Goal: Task Accomplishment & Management: Manage account settings

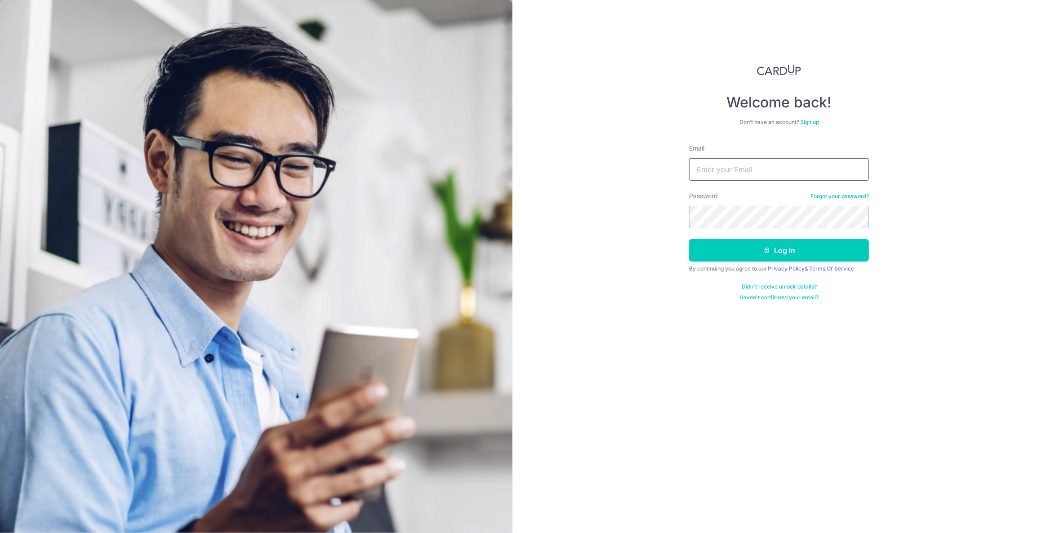
click at [784, 169] on input "Email" at bounding box center [779, 169] width 180 height 22
type input "[EMAIL_ADDRESS][DOMAIN_NAME]"
click at [761, 245] on button "Log in" at bounding box center [779, 250] width 180 height 22
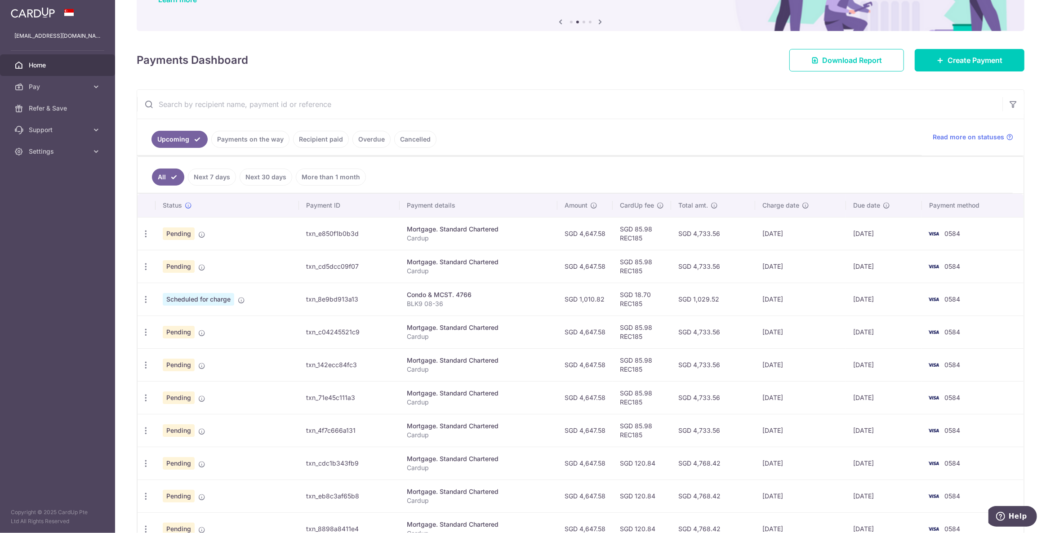
scroll to position [122, 0]
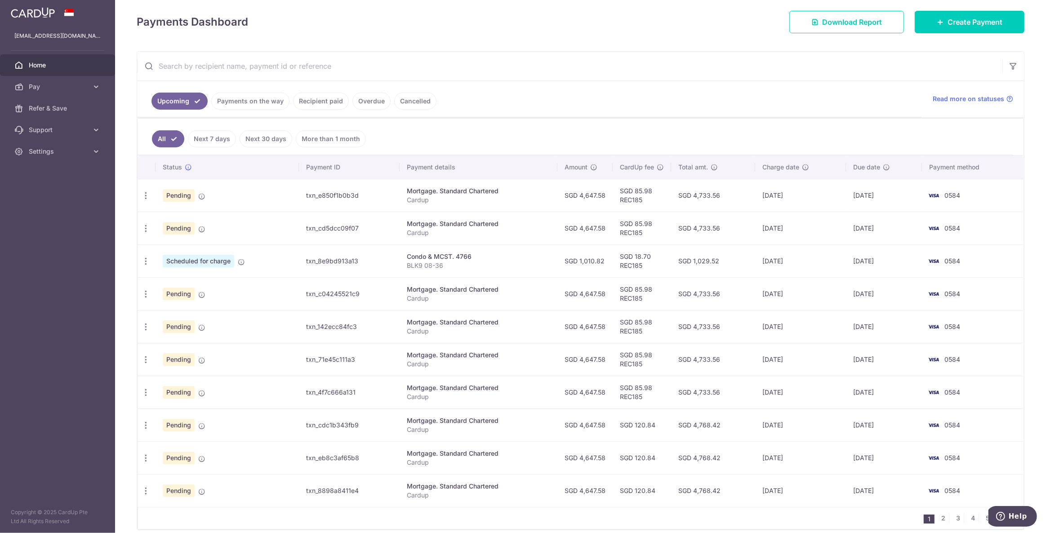
click at [498, 182] on td "Mortgage. Standard Chartered Cardup" at bounding box center [478, 195] width 157 height 33
click at [633, 190] on td "SGD 85.98 REC185" at bounding box center [642, 195] width 58 height 33
click at [762, 193] on td "[DATE]" at bounding box center [800, 195] width 91 height 33
drag, startPoint x: 800, startPoint y: 192, endPoint x: 748, endPoint y: 193, distance: 52.6
click at [748, 193] on tr "Update payment Cancel payment Upload doc Pending txn_e850f1b0b3d Mortgage. Stan…" at bounding box center [581, 195] width 886 height 33
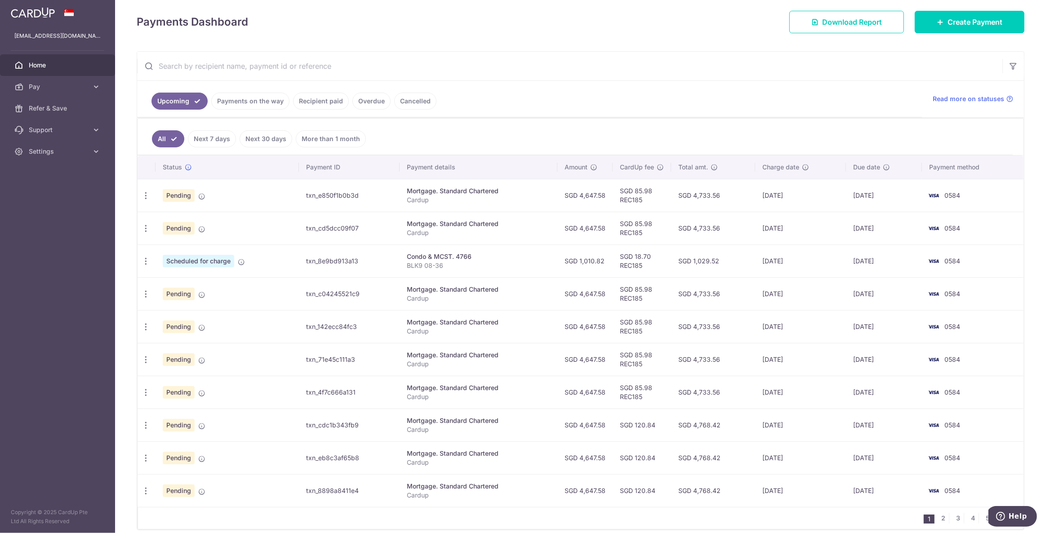
click at [748, 193] on td "SGD 4,733.56" at bounding box center [713, 195] width 84 height 33
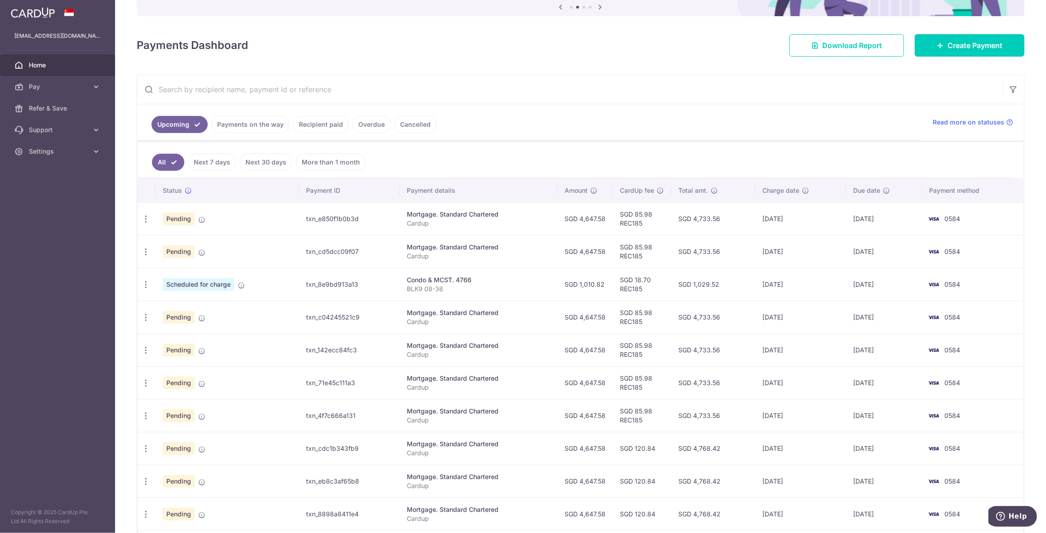
scroll to position [0, 0]
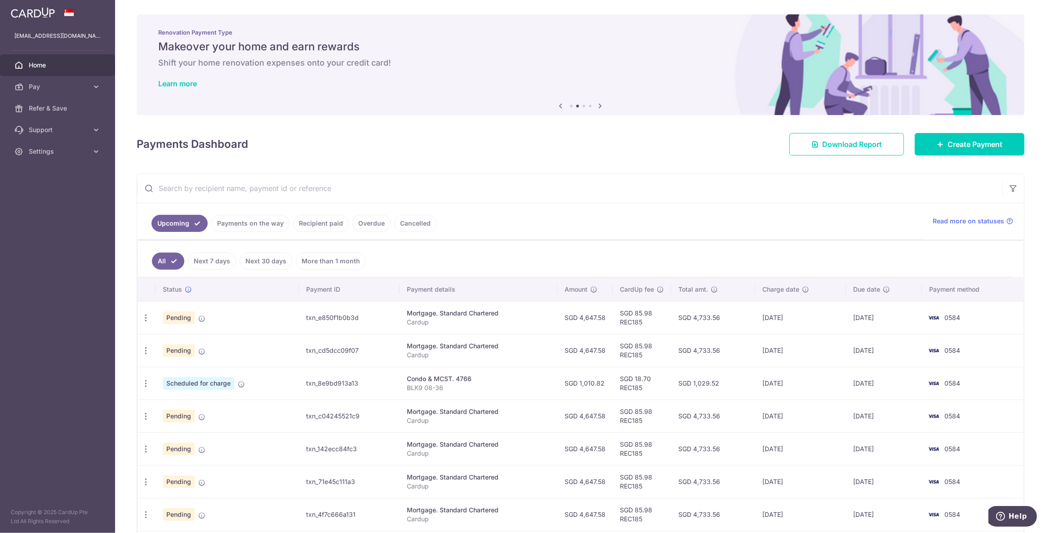
click at [180, 321] on span "Pending" at bounding box center [179, 318] width 32 height 13
click at [210, 382] on span "Scheduled for charge" at bounding box center [198, 383] width 71 height 13
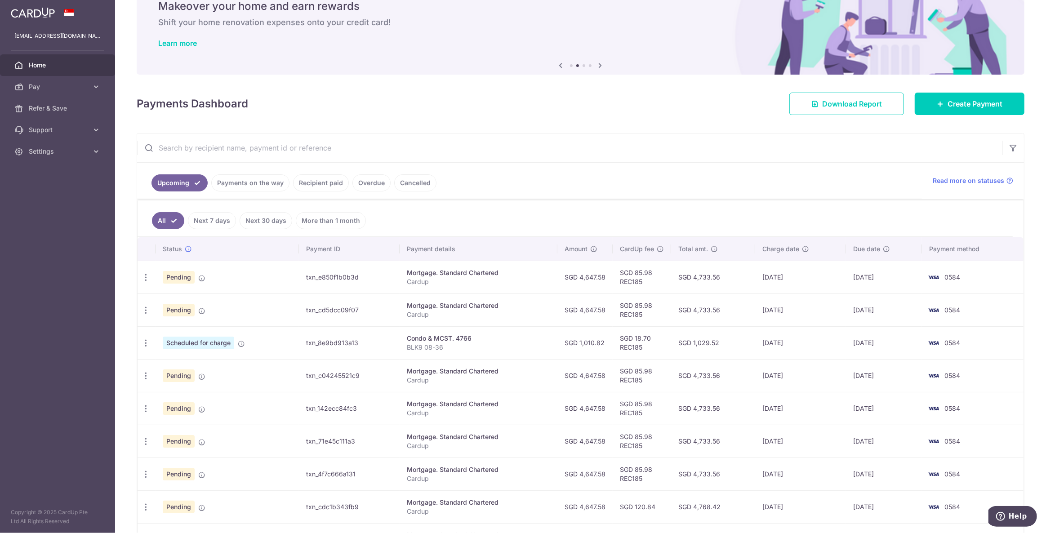
scroll to position [40, 0]
click at [178, 271] on span "Pending" at bounding box center [179, 277] width 32 height 13
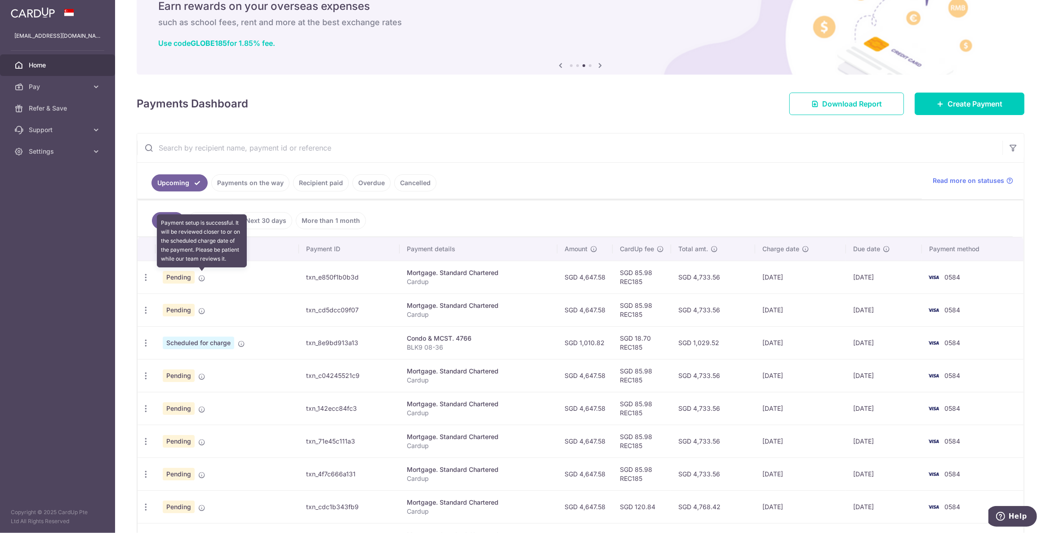
click at [202, 278] on icon at bounding box center [201, 278] width 7 height 7
drag, startPoint x: 822, startPoint y: 279, endPoint x: 834, endPoint y: 281, distance: 12.8
click at [831, 281] on td "[DATE]" at bounding box center [800, 277] width 91 height 33
click at [906, 281] on td "[DATE]" at bounding box center [884, 277] width 76 height 33
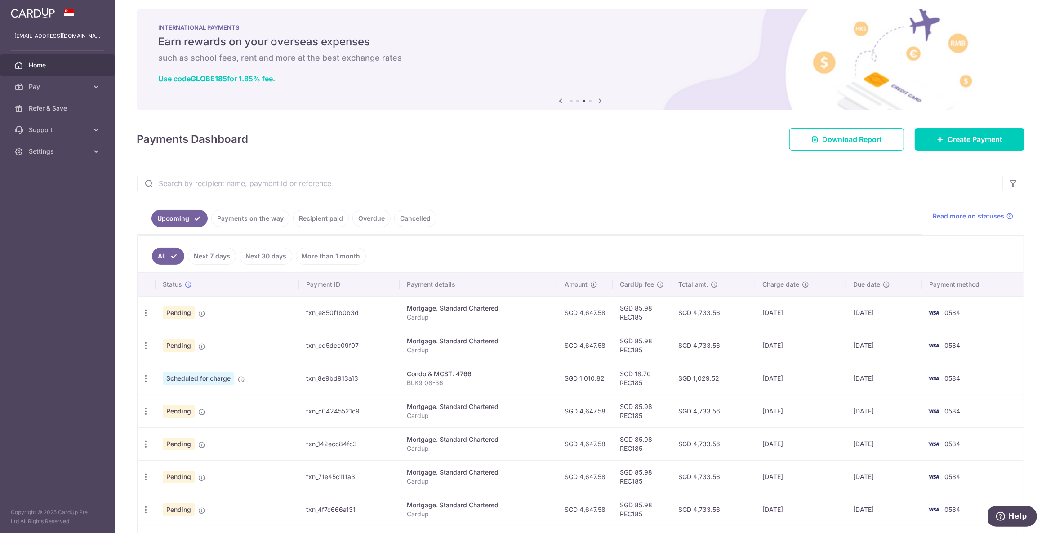
scroll to position [0, 0]
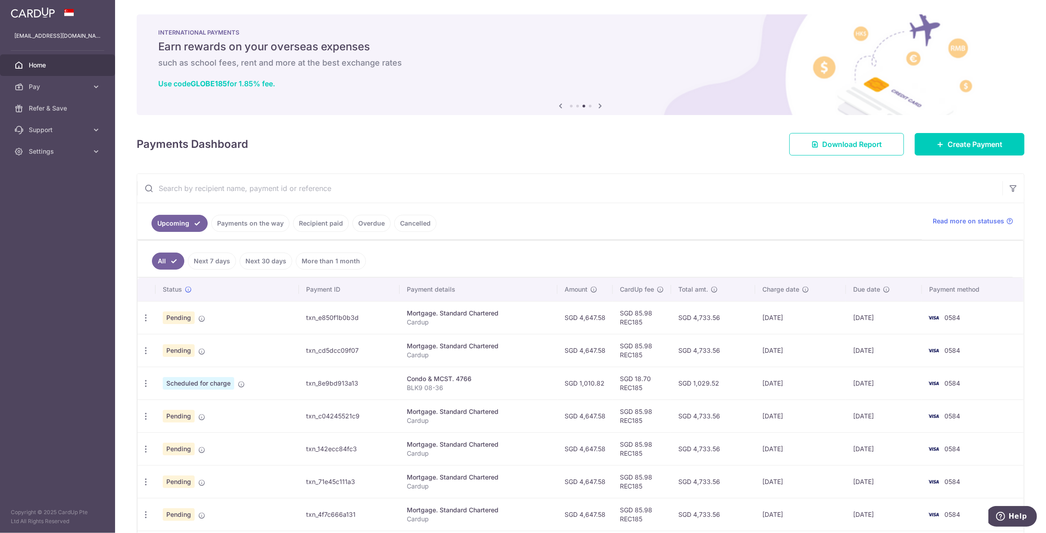
click at [180, 322] on span "Pending" at bounding box center [179, 318] width 32 height 13
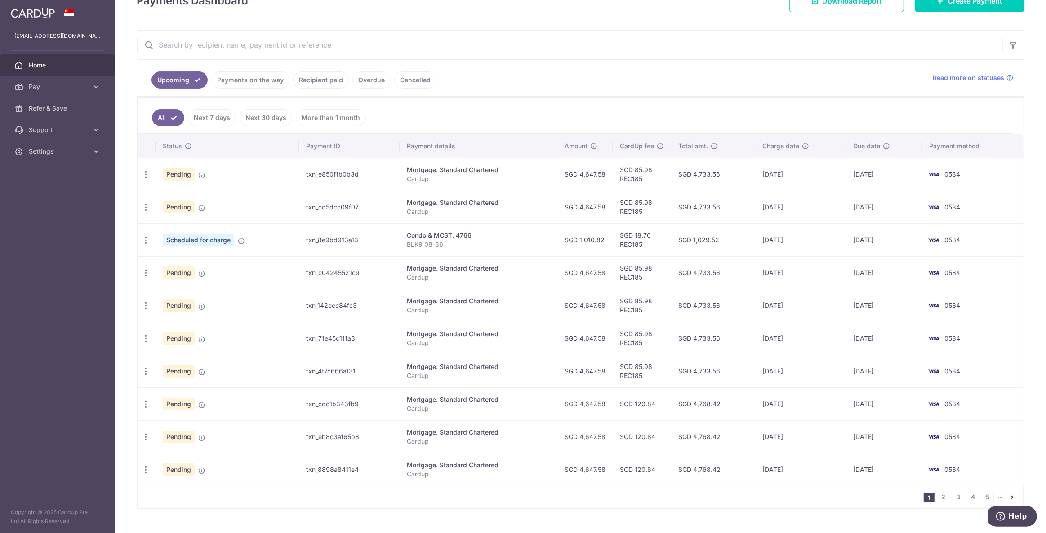
scroll to position [160, 0]
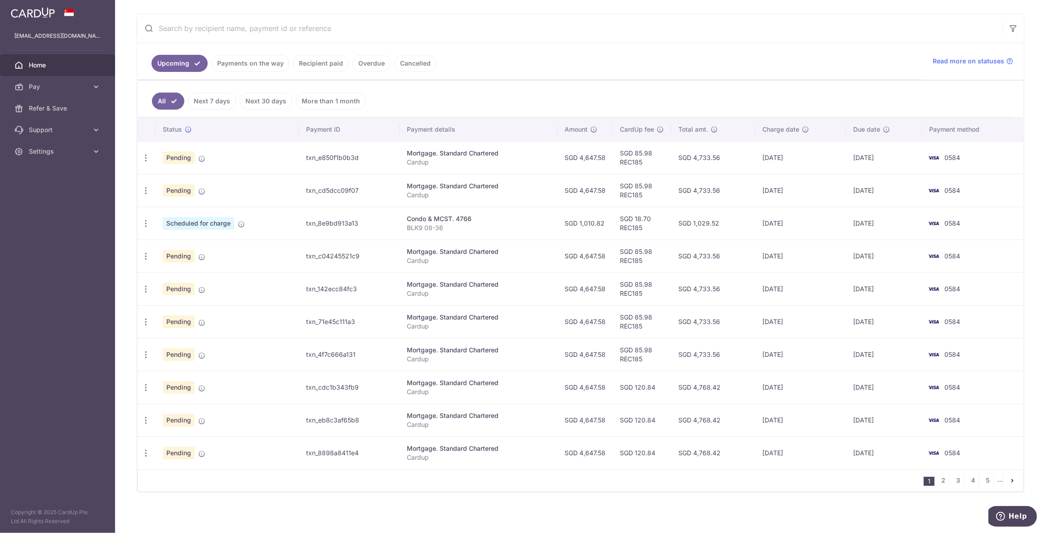
drag, startPoint x: 642, startPoint y: 384, endPoint x: 785, endPoint y: 376, distance: 143.7
click at [785, 376] on tr "Update payment Cancel payment Upload doc Pending txn_cdc1b343fb9 Mortgage. Stan…" at bounding box center [581, 387] width 886 height 33
click at [785, 376] on td "[DATE]" at bounding box center [800, 387] width 91 height 33
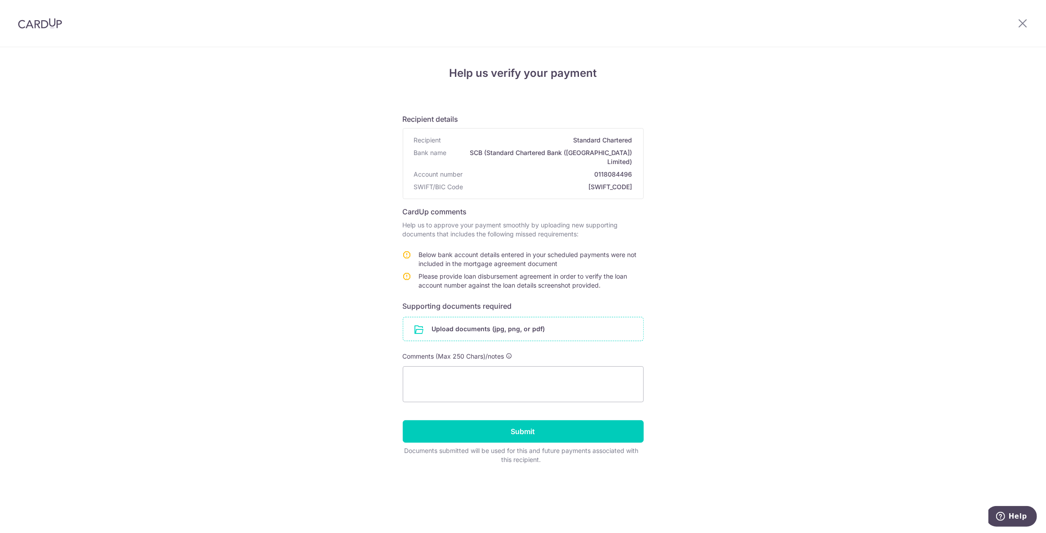
click at [507, 317] on input "file" at bounding box center [523, 328] width 240 height 23
click at [468, 321] on input "file" at bounding box center [523, 328] width 240 height 23
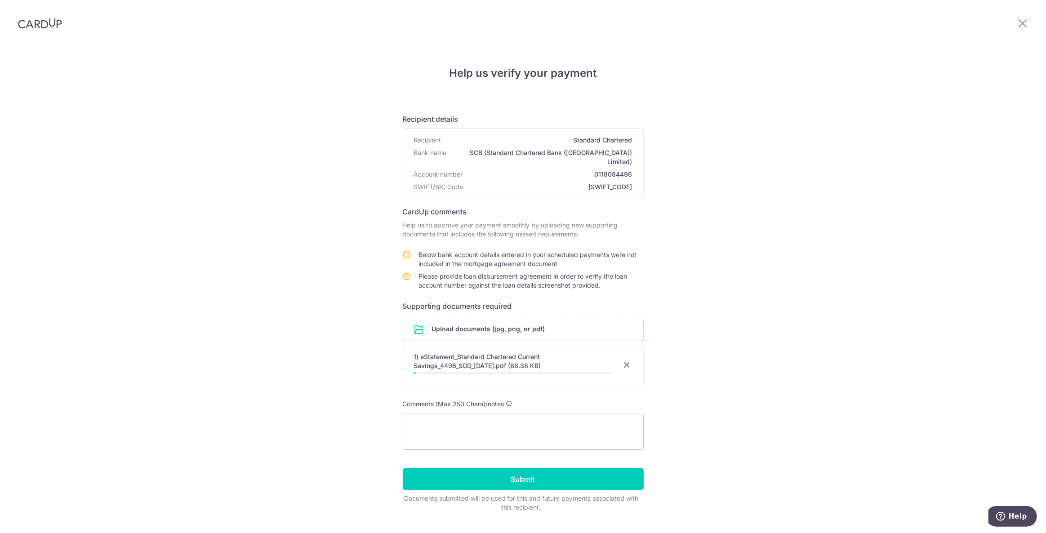
click at [502, 319] on input "file" at bounding box center [523, 328] width 240 height 23
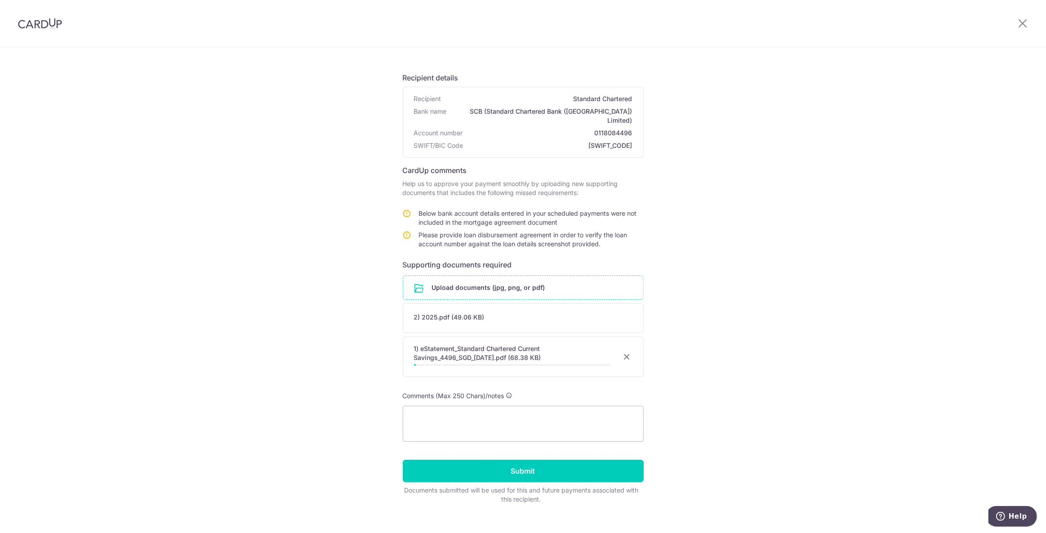
scroll to position [45, 0]
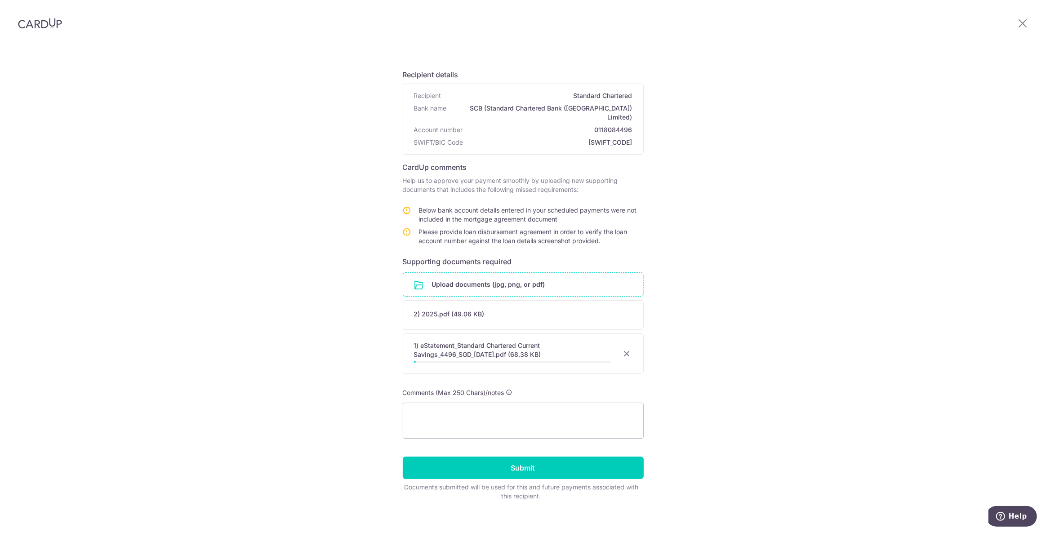
drag, startPoint x: 529, startPoint y: 340, endPoint x: 540, endPoint y: 336, distance: 12.4
click at [529, 341] on div "1) eStatement_Standard Chartered Current Savings_4496_SGD_Jul_2025.pdf (68.38 K…" at bounding box center [512, 350] width 197 height 18
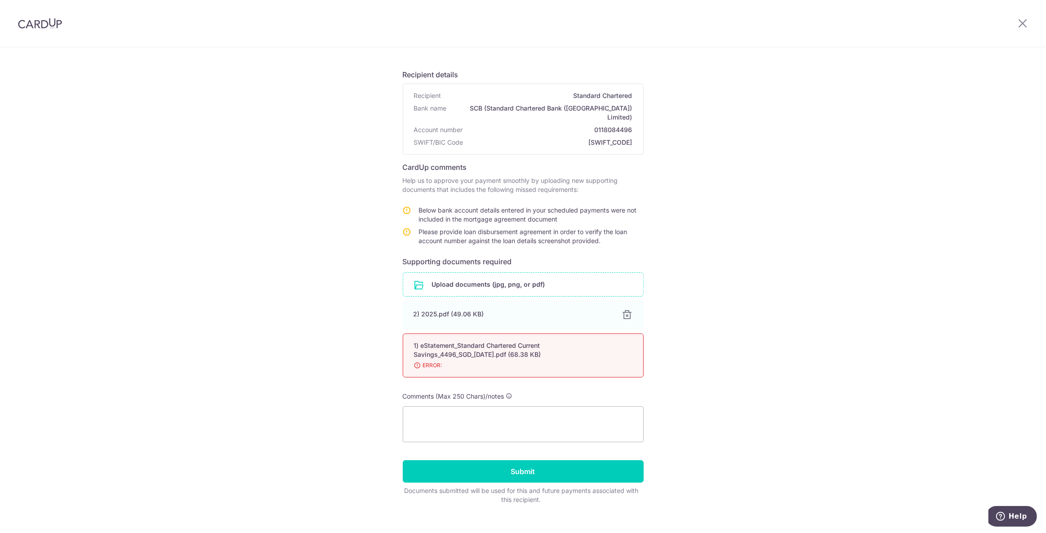
click at [550, 275] on input "file" at bounding box center [523, 284] width 240 height 23
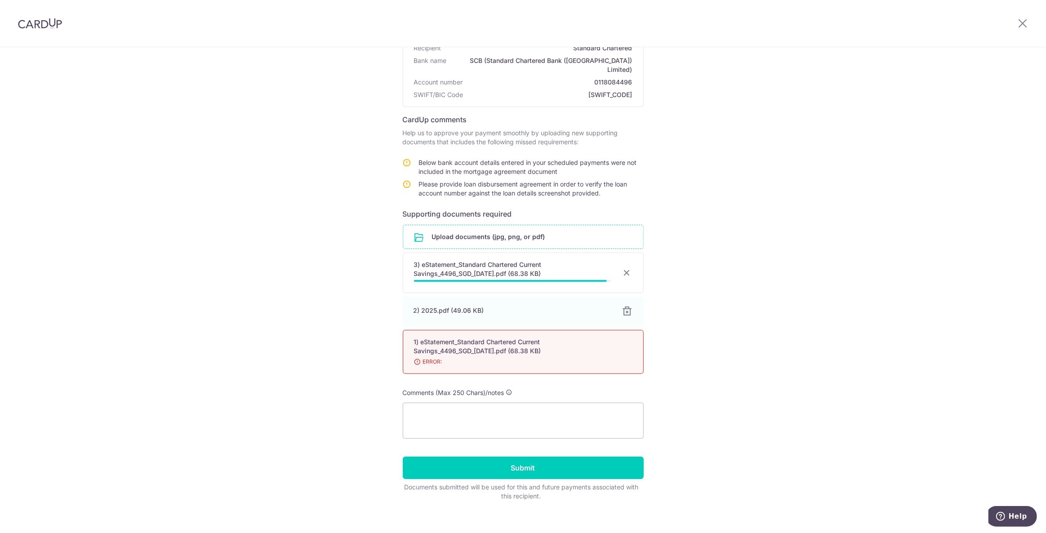
scroll to position [85, 0]
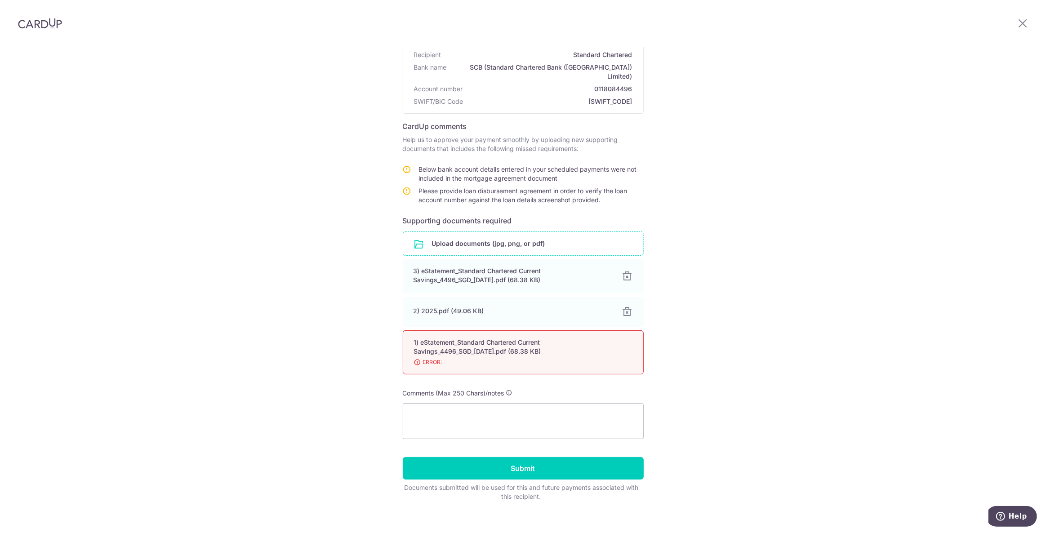
click at [775, 342] on div "Help us verify your payment Recipient details Recipient Standard Chartered Bank…" at bounding box center [523, 253] width 1046 height 582
click at [597, 357] on div "1) eStatement_Standard Chartered Current Savings_4496_SGD_Jul_2025.pdf (68.38 K…" at bounding box center [523, 352] width 241 height 44
click at [510, 458] on input "Submit" at bounding box center [523, 468] width 241 height 22
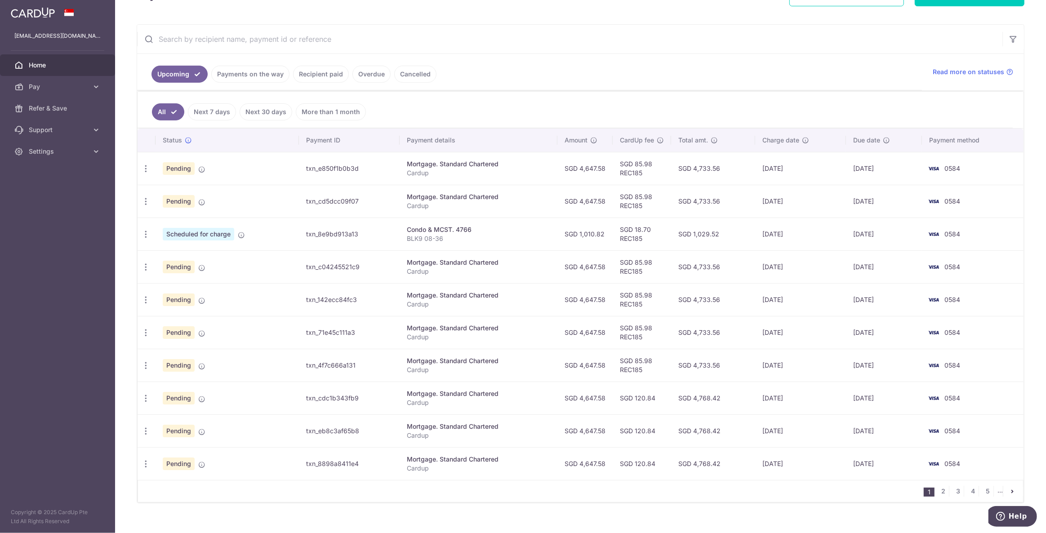
scroll to position [190, 0]
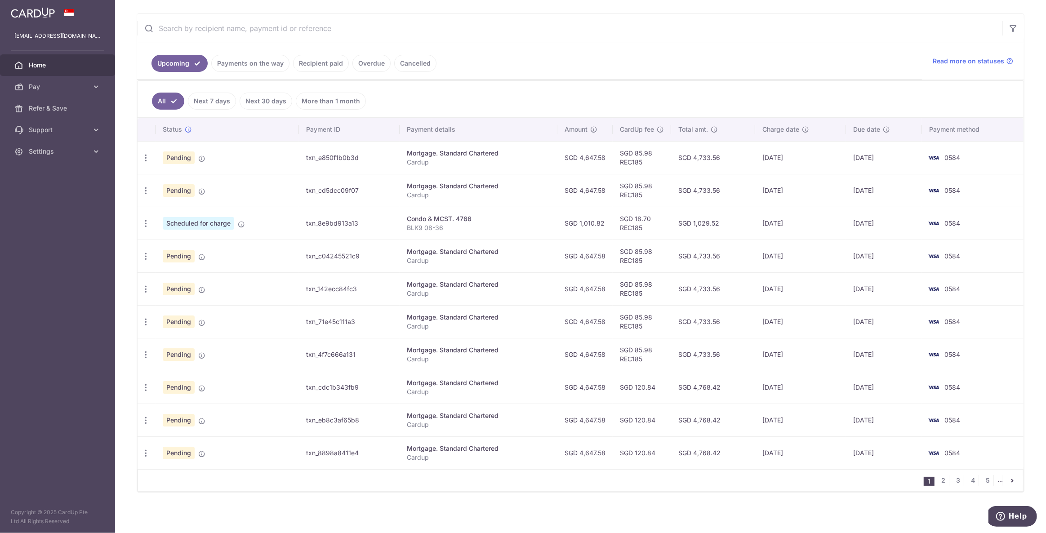
drag, startPoint x: 651, startPoint y: 376, endPoint x: 610, endPoint y: 355, distance: 46.3
click at [610, 355] on tbody "Update payment Cancel payment Upload doc Pending txn_e850f1b0b3d Mortgage. Stan…" at bounding box center [581, 305] width 886 height 328
click at [611, 354] on td "SGD 4,647.58" at bounding box center [584, 354] width 55 height 33
click at [652, 367] on td "SGD 85.98 REC185" at bounding box center [642, 354] width 58 height 33
drag, startPoint x: 670, startPoint y: 389, endPoint x: 546, endPoint y: 378, distance: 124.6
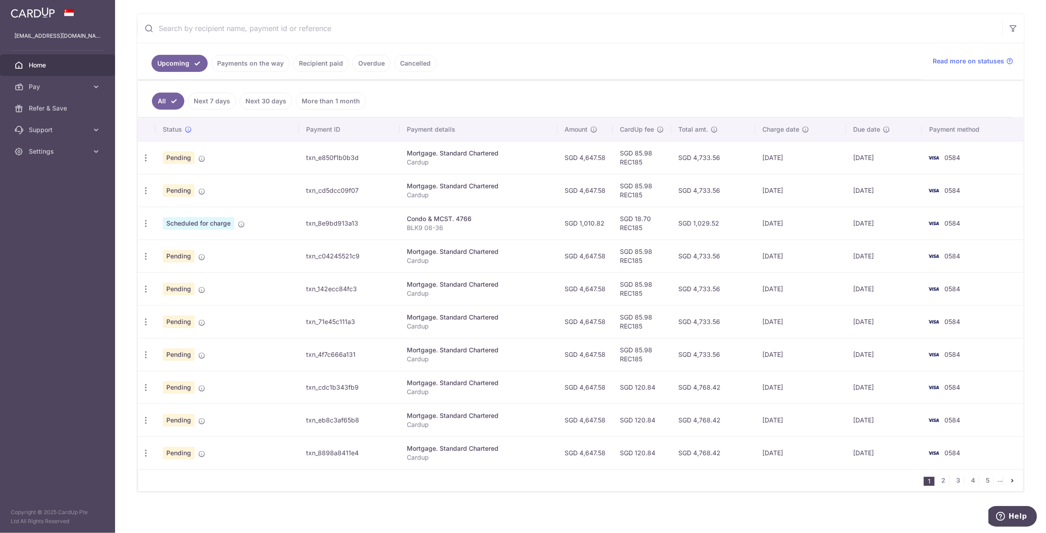
click at [546, 378] on tr "Update payment Cancel payment Upload doc Pending txn_cdc1b343fb9 Mortgage. Stan…" at bounding box center [581, 387] width 886 height 33
click at [546, 379] on div "Mortgage. Standard Chartered" at bounding box center [478, 383] width 143 height 9
drag, startPoint x: 668, startPoint y: 370, endPoint x: 609, endPoint y: 369, distance: 58.5
click at [609, 371] on tr "Update payment Cancel payment Upload doc Pending txn_cdc1b343fb9 Mortgage. Stan…" at bounding box center [581, 387] width 886 height 33
click at [609, 371] on td "SGD 4,647.58" at bounding box center [584, 387] width 55 height 33
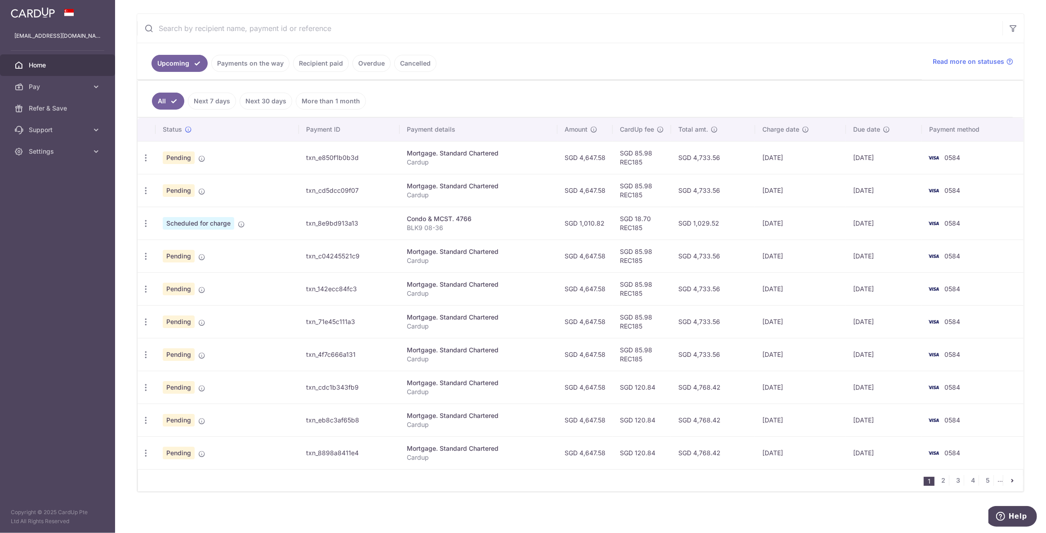
click at [246, 60] on link "Payments on the way" at bounding box center [250, 63] width 78 height 17
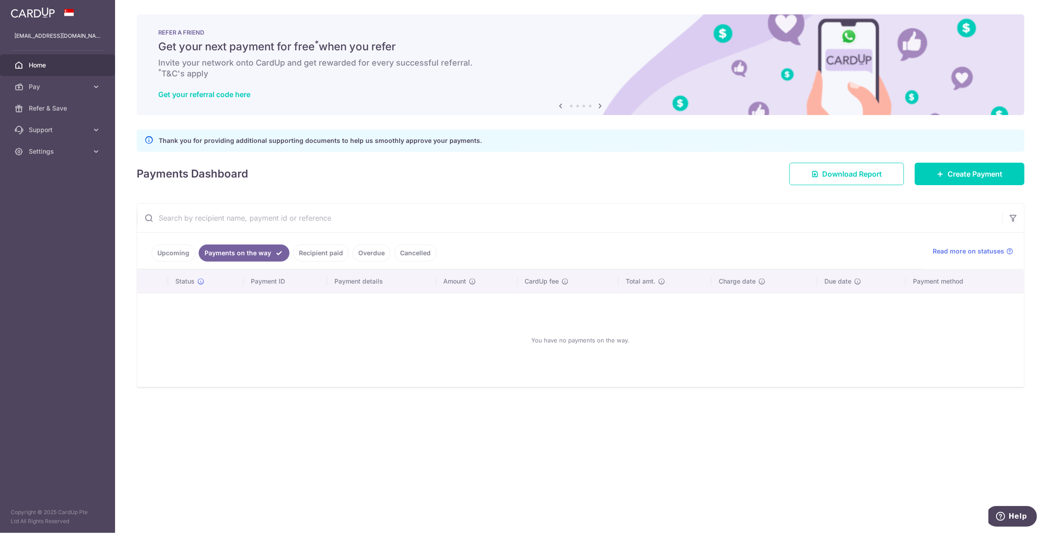
click at [185, 256] on link "Upcoming" at bounding box center [174, 253] width 44 height 17
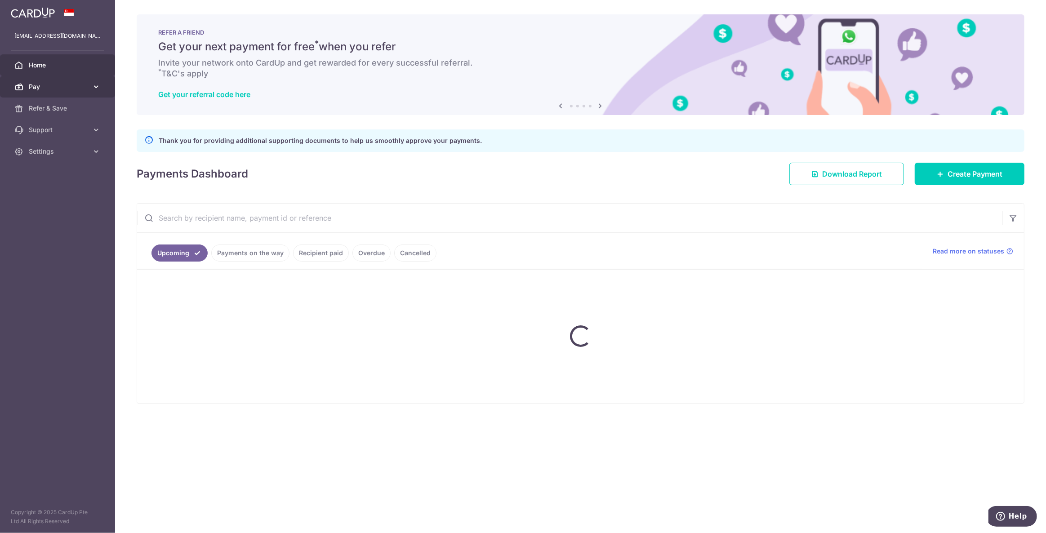
click at [88, 87] on span "Pay" at bounding box center [58, 86] width 59 height 9
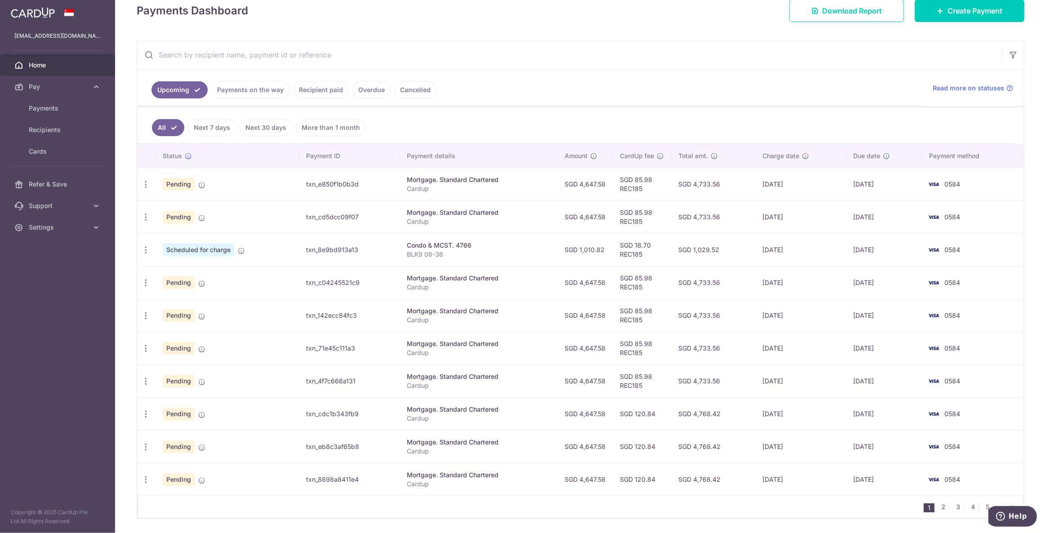
scroll to position [190, 0]
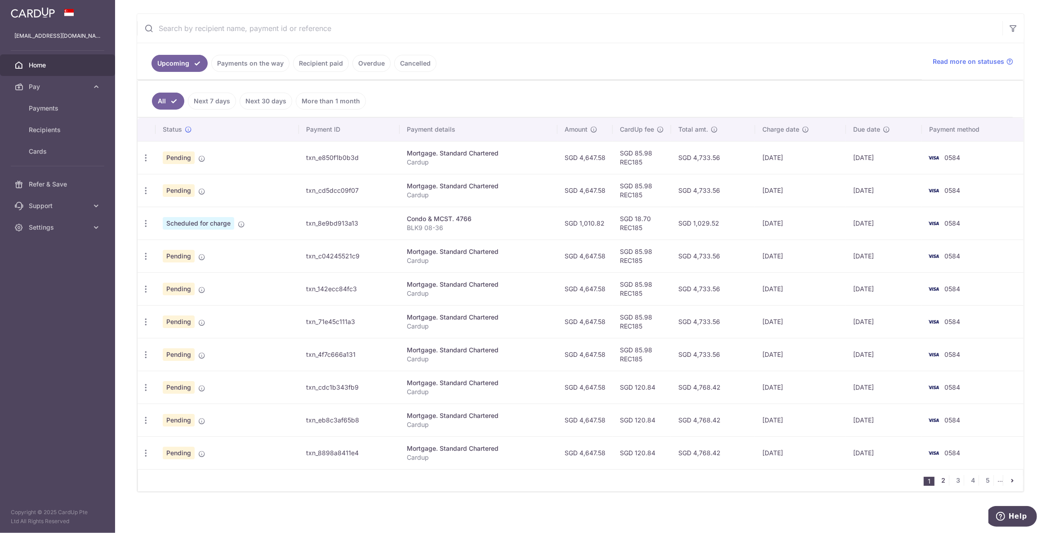
click at [938, 479] on link "2" at bounding box center [943, 480] width 11 height 11
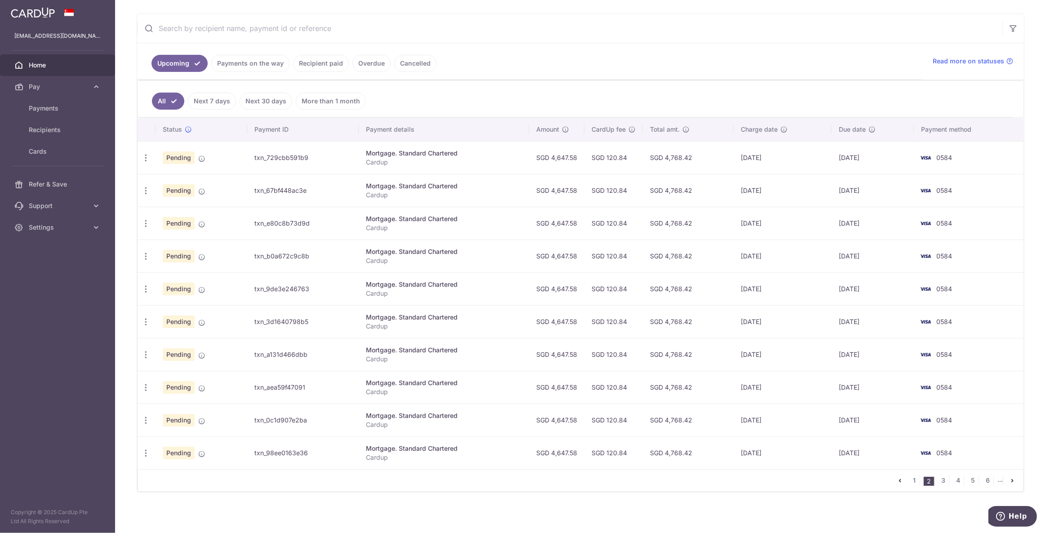
click at [945, 480] on li "3" at bounding box center [943, 480] width 11 height 11
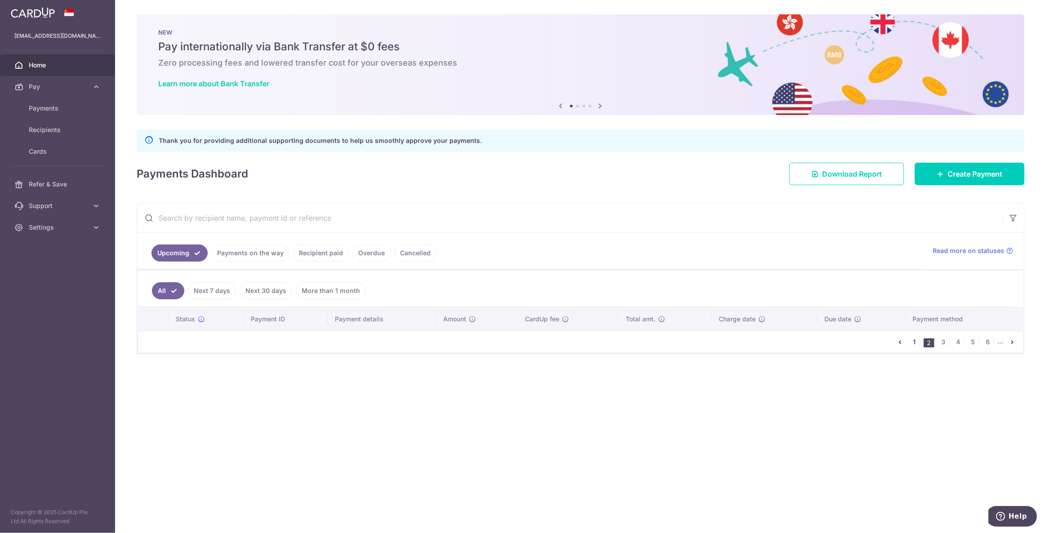
click at [917, 343] on link "1" at bounding box center [914, 342] width 11 height 11
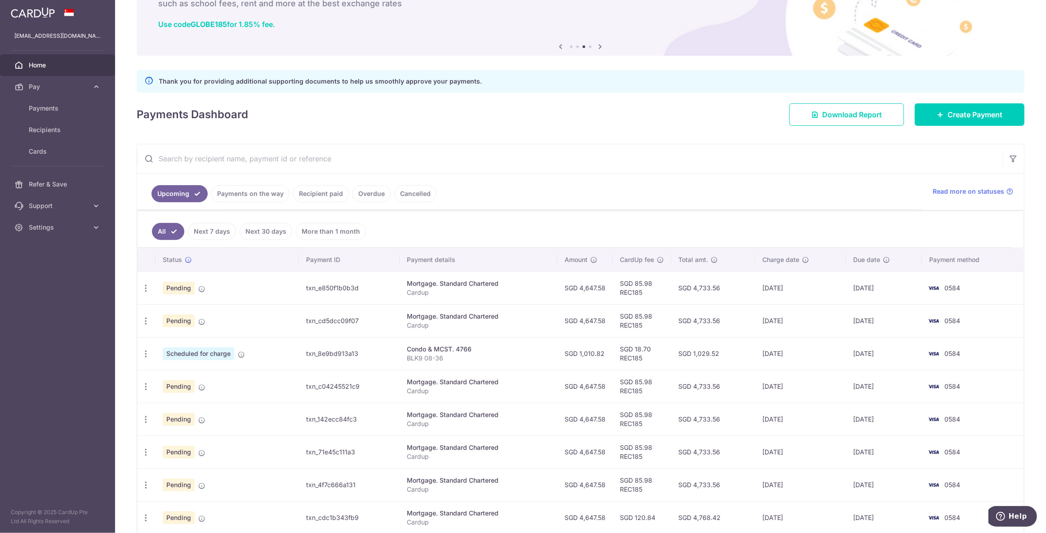
scroll to position [81, 0]
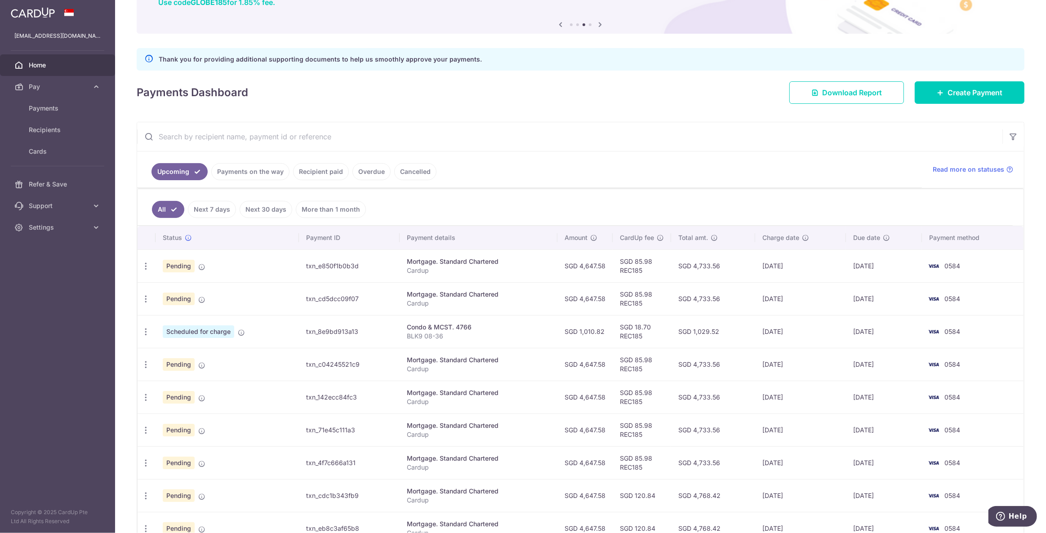
drag, startPoint x: 621, startPoint y: 330, endPoint x: 696, endPoint y: 325, distance: 74.7
click at [696, 325] on tr "Update payment Cancel payment Scheduled for charge txn_8e9bd913a13 Condo & MCST…" at bounding box center [581, 331] width 886 height 33
click at [698, 337] on td "SGD 1,029.52" at bounding box center [713, 331] width 84 height 33
drag, startPoint x: 468, startPoint y: 335, endPoint x: 553, endPoint y: 332, distance: 84.1
click at [553, 332] on td "Condo & MCST. 4766 BLK9 08-36" at bounding box center [478, 331] width 157 height 33
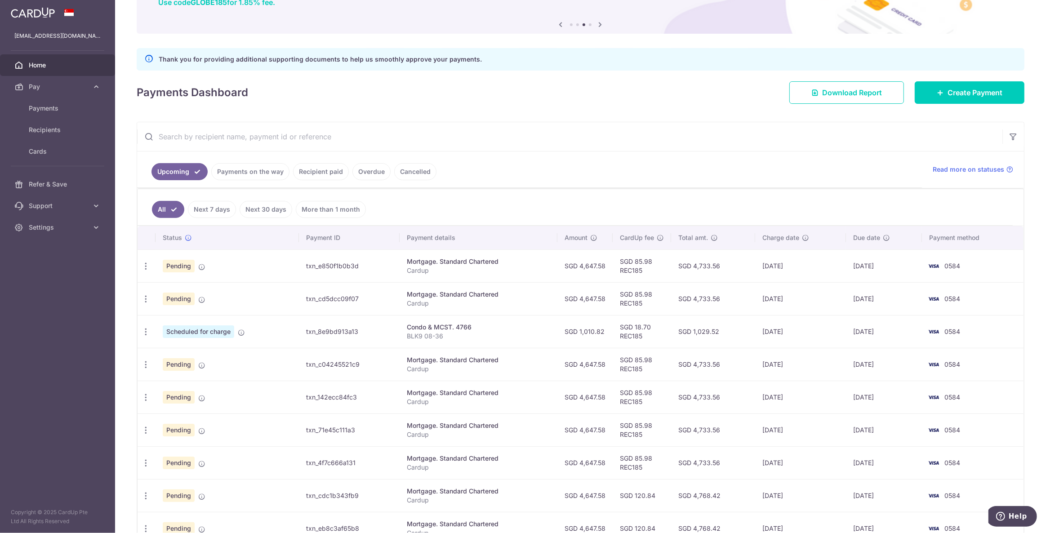
click at [553, 332] on td "Condo & MCST. 4766 BLK9 08-36" at bounding box center [478, 331] width 157 height 33
drag, startPoint x: 509, startPoint y: 330, endPoint x: 659, endPoint y: 333, distance: 149.7
click at [659, 333] on tr "Update payment Cancel payment Scheduled for charge txn_8e9bd913a13 Condo & MCST…" at bounding box center [581, 331] width 886 height 33
click at [660, 334] on td "SGD 18.70 REC185" at bounding box center [642, 331] width 58 height 33
click at [652, 337] on td "SGD 18.70 REC185" at bounding box center [642, 331] width 58 height 33
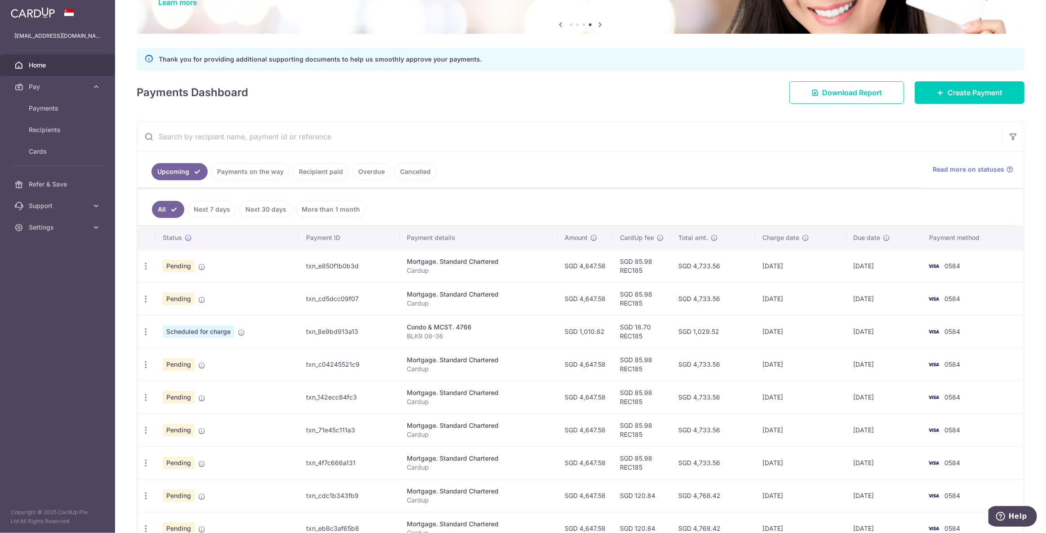
drag, startPoint x: 809, startPoint y: 332, endPoint x: 709, endPoint y: 330, distance: 99.8
click at [709, 330] on tr "Update payment Cancel payment Scheduled for charge txn_8e9bd913a13 Condo & MCST…" at bounding box center [581, 331] width 886 height 33
click at [709, 330] on td "SGD 1,029.52" at bounding box center [713, 331] width 84 height 33
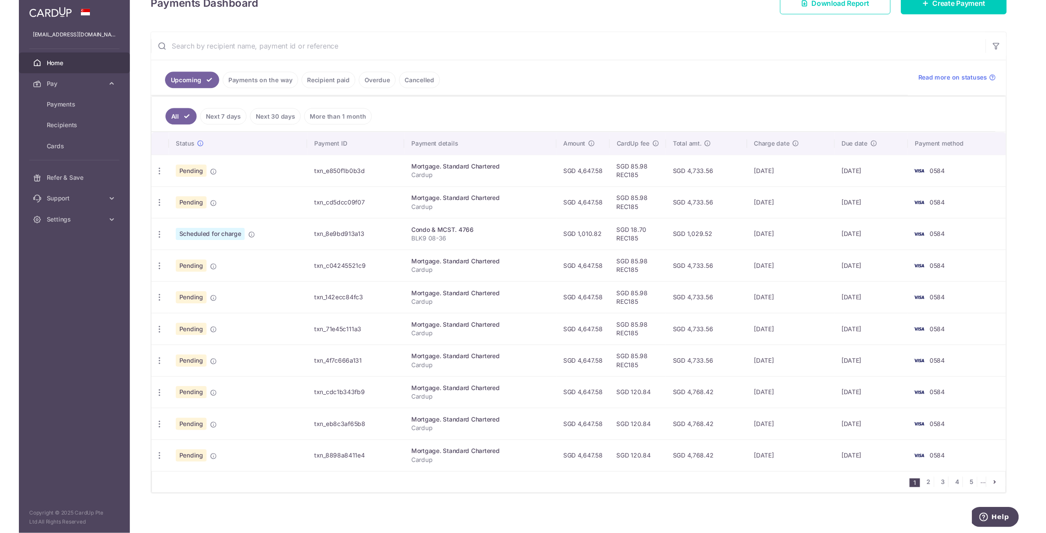
scroll to position [190, 0]
